Goal: Information Seeking & Learning: Understand process/instructions

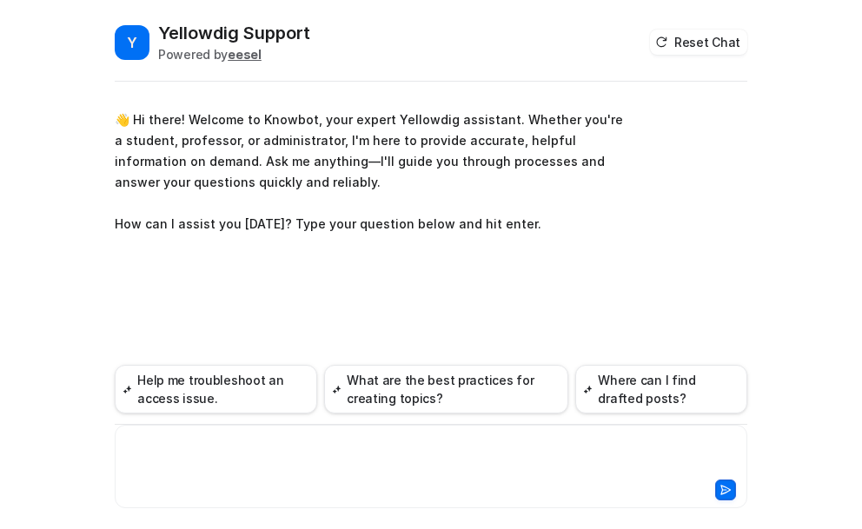
click at [149, 451] on div at bounding box center [431, 456] width 624 height 40
paste div
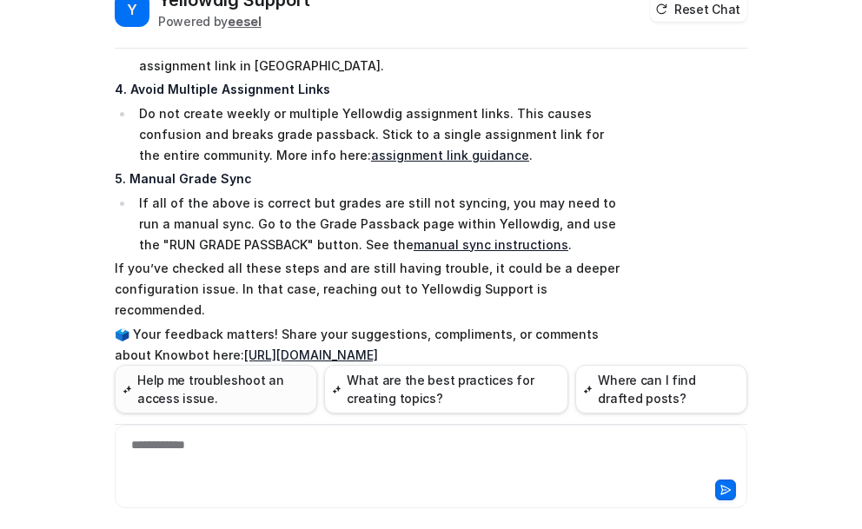
scroll to position [64, 0]
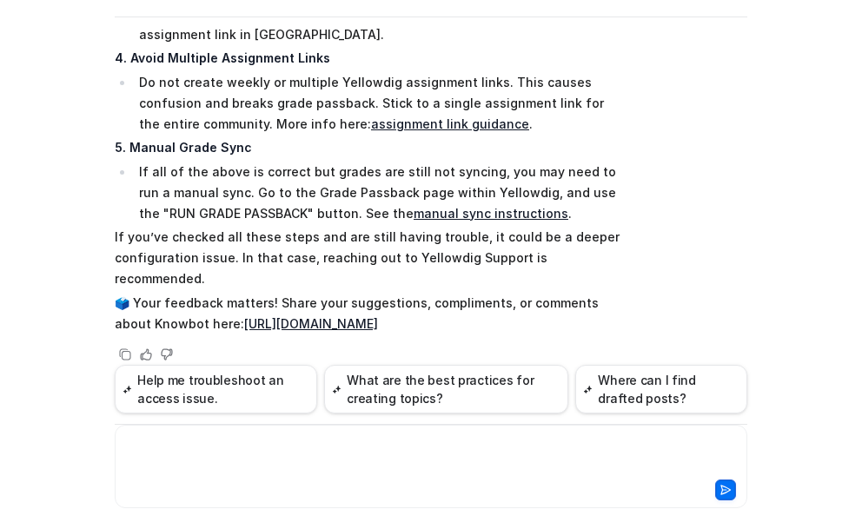
click at [173, 446] on div at bounding box center [431, 456] width 624 height 40
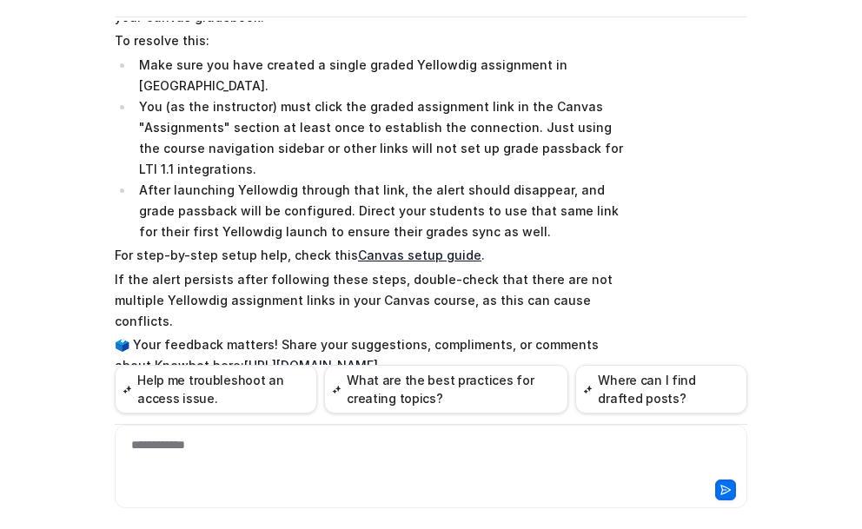
scroll to position [1250, 0]
click at [392, 247] on link "Canvas setup guide" at bounding box center [419, 254] width 123 height 15
click at [223, 449] on div "**********" at bounding box center [431, 456] width 624 height 40
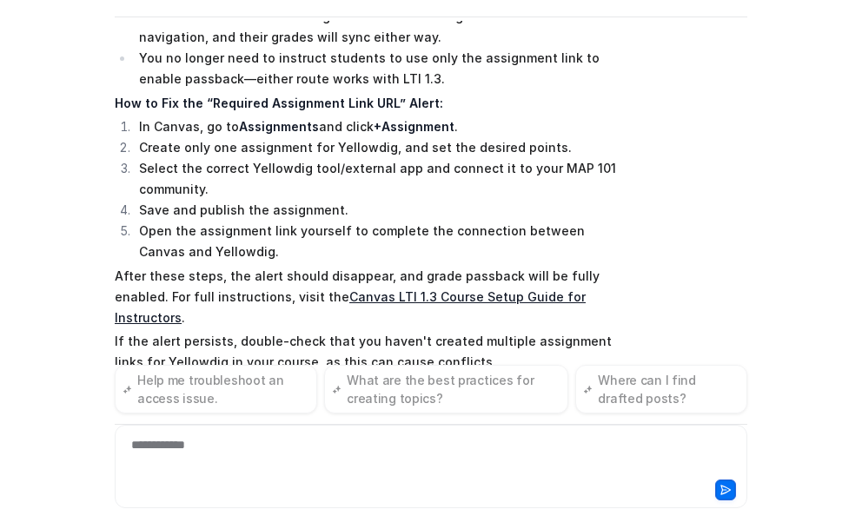
scroll to position [1872, 0]
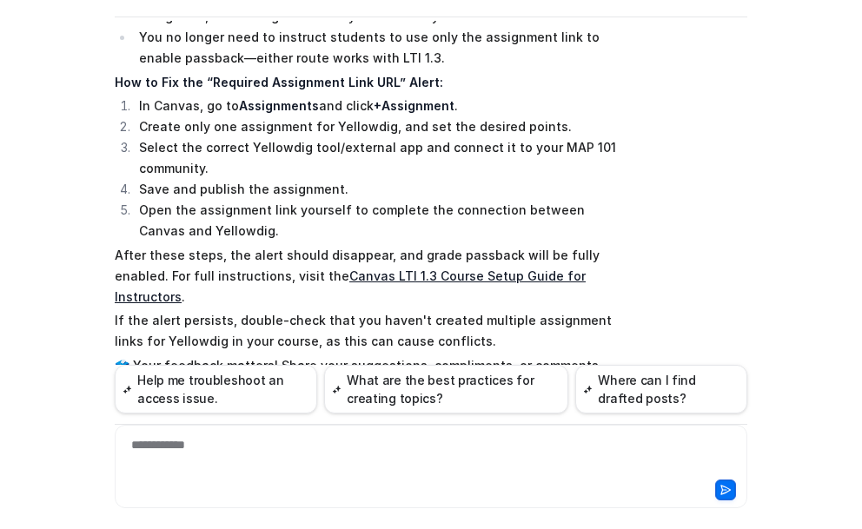
click at [386, 268] on link "Canvas LTI 1.3 Course Setup Guide for Instructors" at bounding box center [350, 286] width 471 height 36
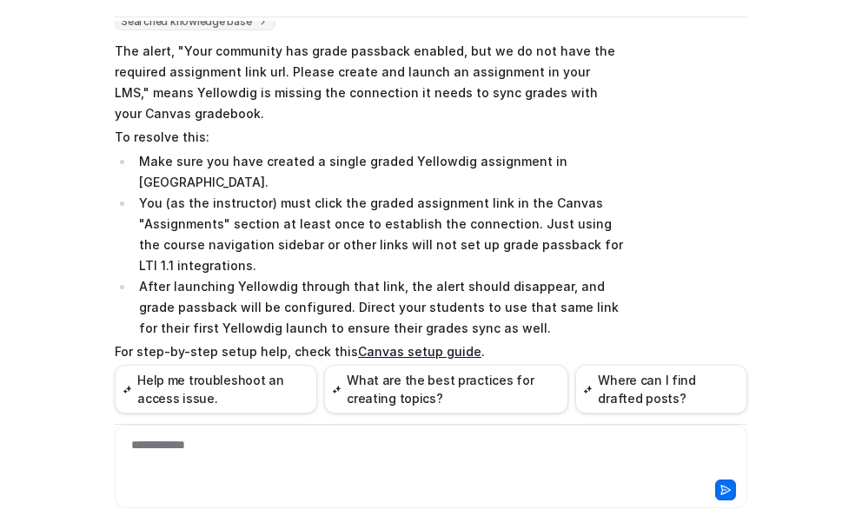
scroll to position [1177, 0]
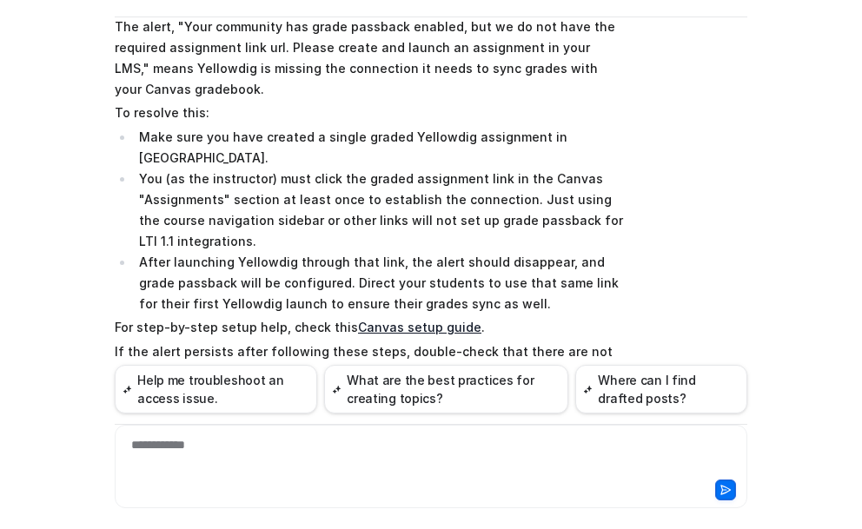
click at [394, 320] on link "Canvas setup guide" at bounding box center [419, 327] width 123 height 15
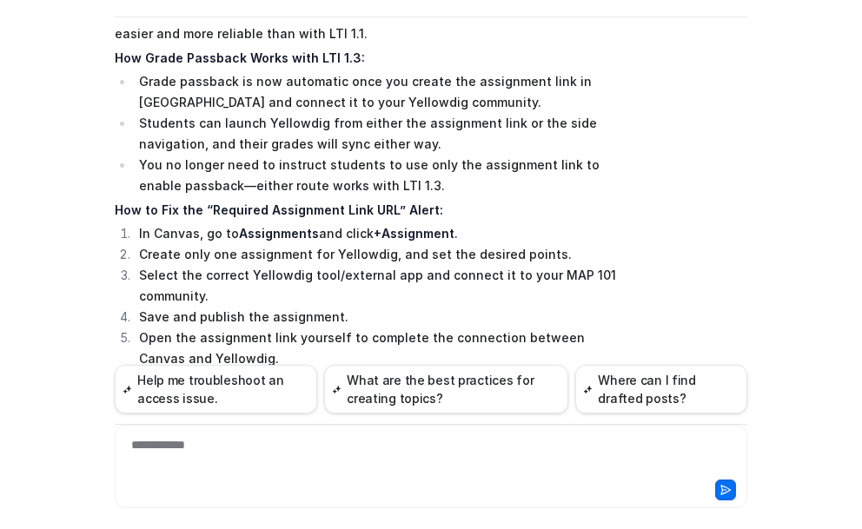
scroll to position [1785, 0]
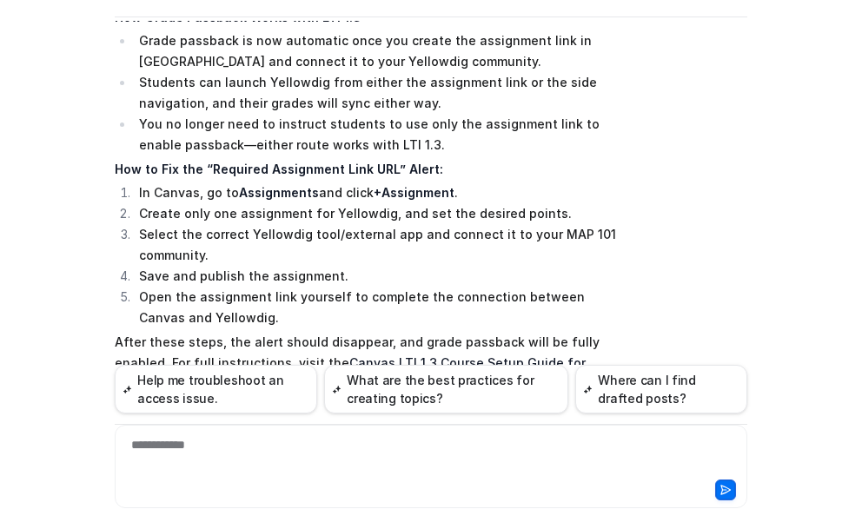
click at [400, 355] on link "Canvas LTI 1.3 Course Setup Guide for Instructors" at bounding box center [350, 373] width 471 height 36
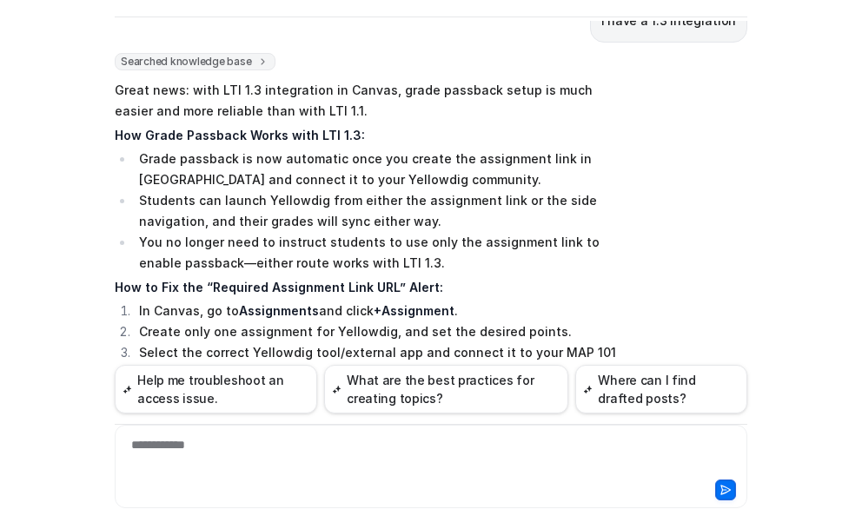
scroll to position [1872, 0]
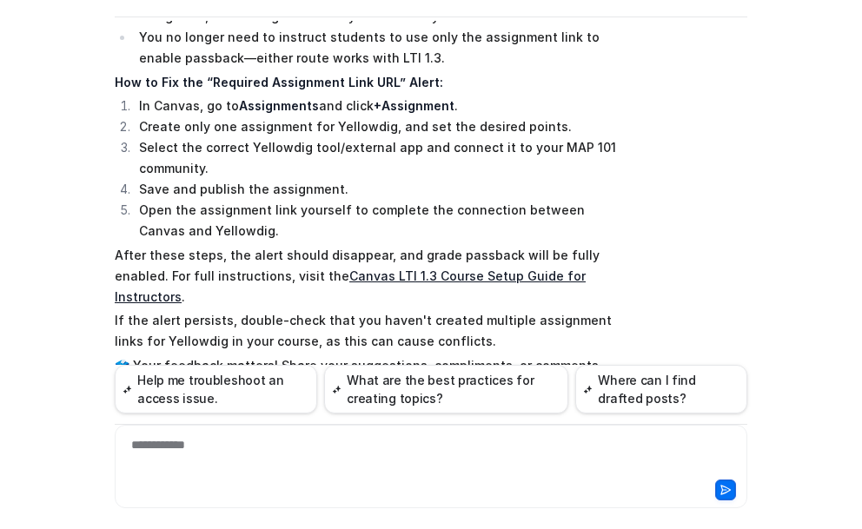
click at [157, 449] on div "**********" at bounding box center [431, 456] width 624 height 40
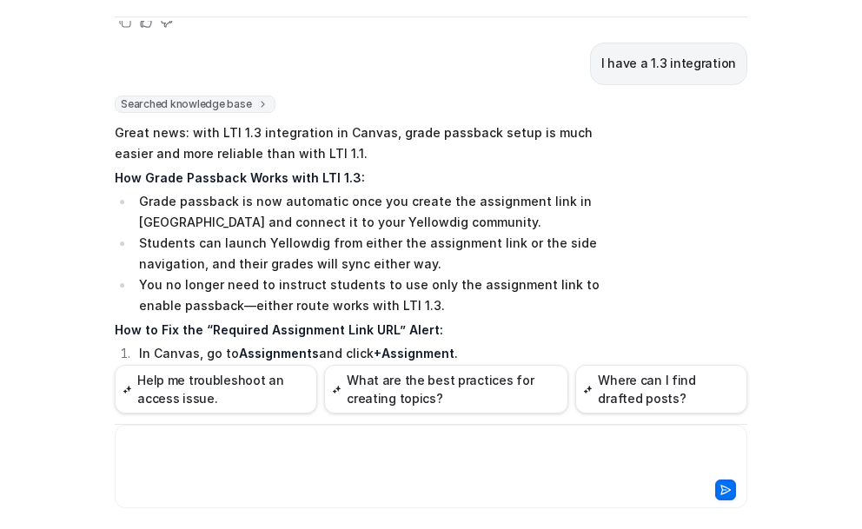
scroll to position [1611, 0]
